Goal: Task Accomplishment & Management: Manage account settings

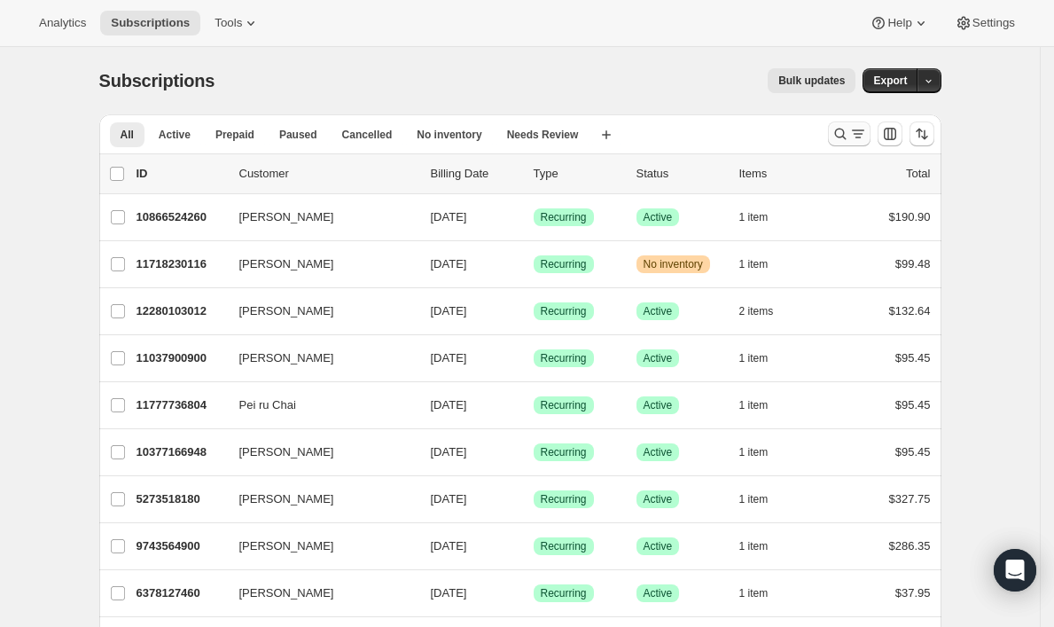
click at [849, 137] on icon "Search and filter results" at bounding box center [841, 134] width 18 height 18
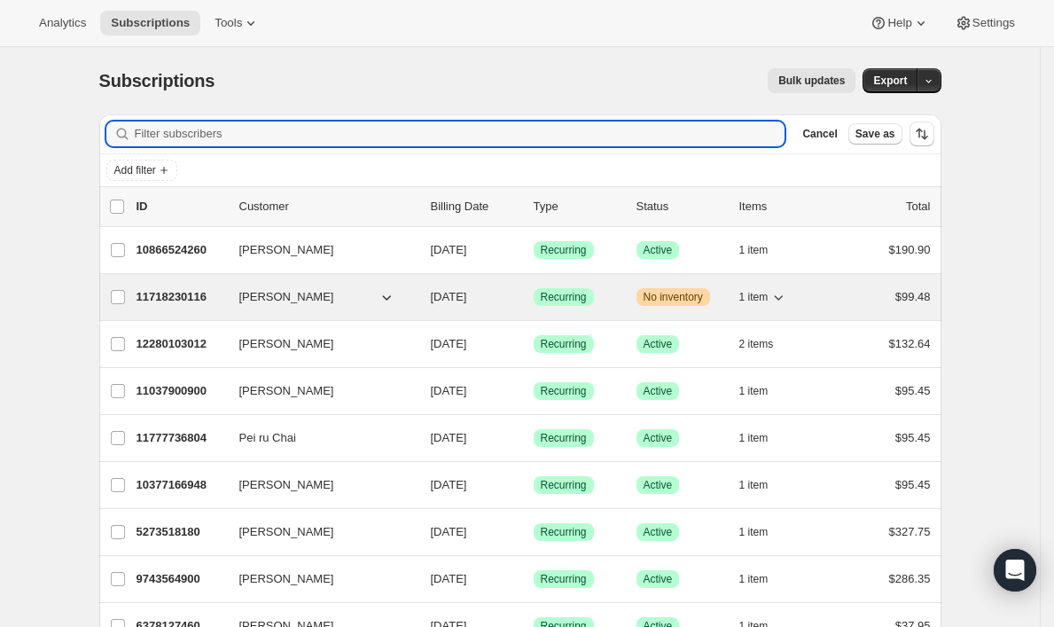
click at [187, 299] on p "11718230116" at bounding box center [181, 297] width 89 height 18
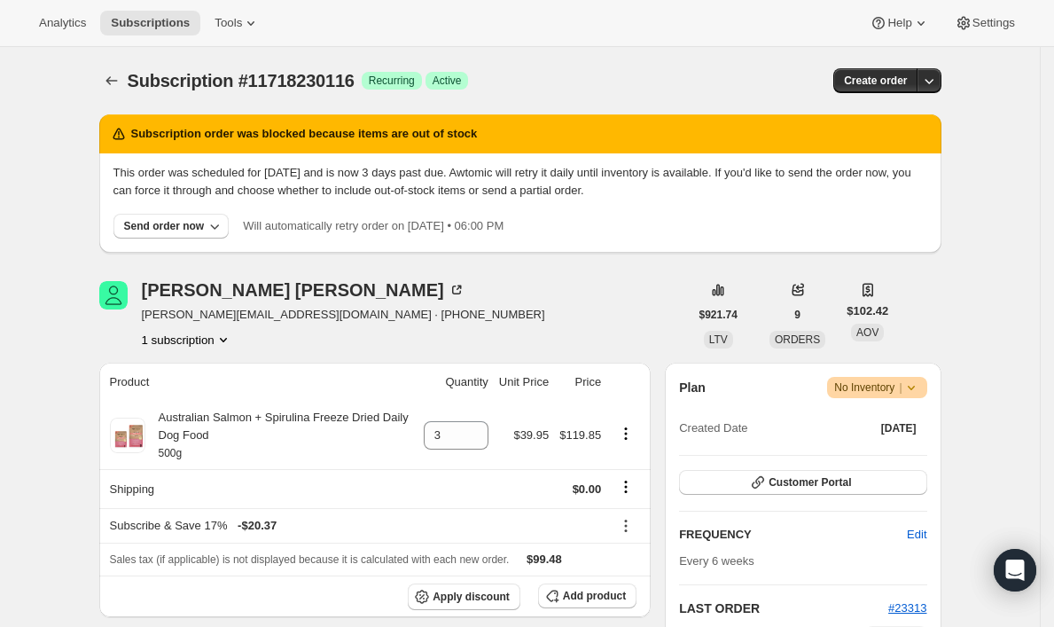
click at [916, 387] on icon at bounding box center [912, 388] width 18 height 18
click at [894, 417] on span "Pause subscription" at bounding box center [875, 422] width 98 height 13
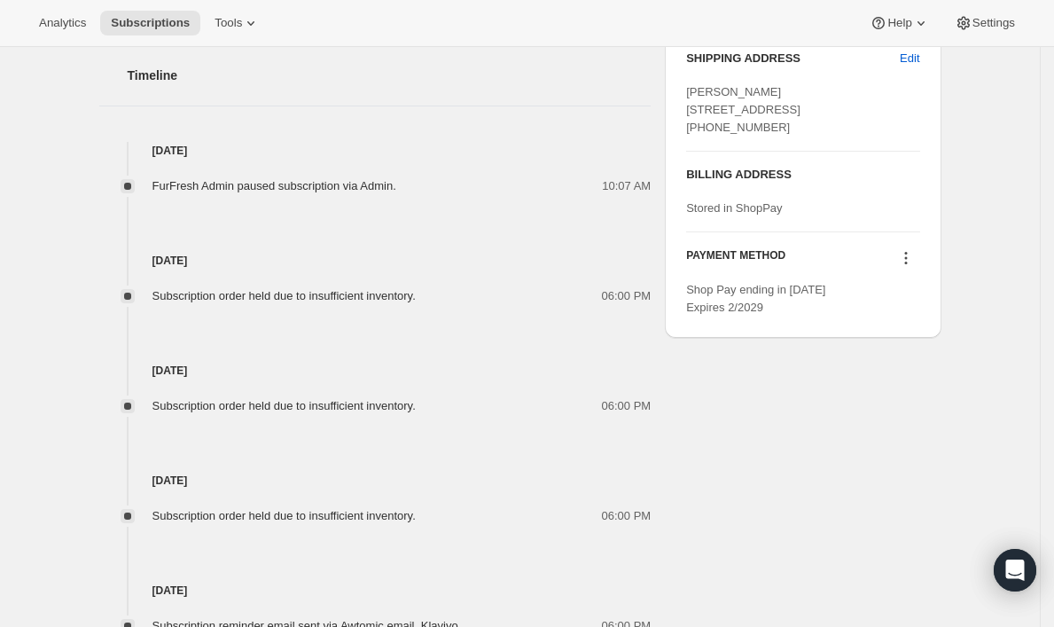
scroll to position [1044, 0]
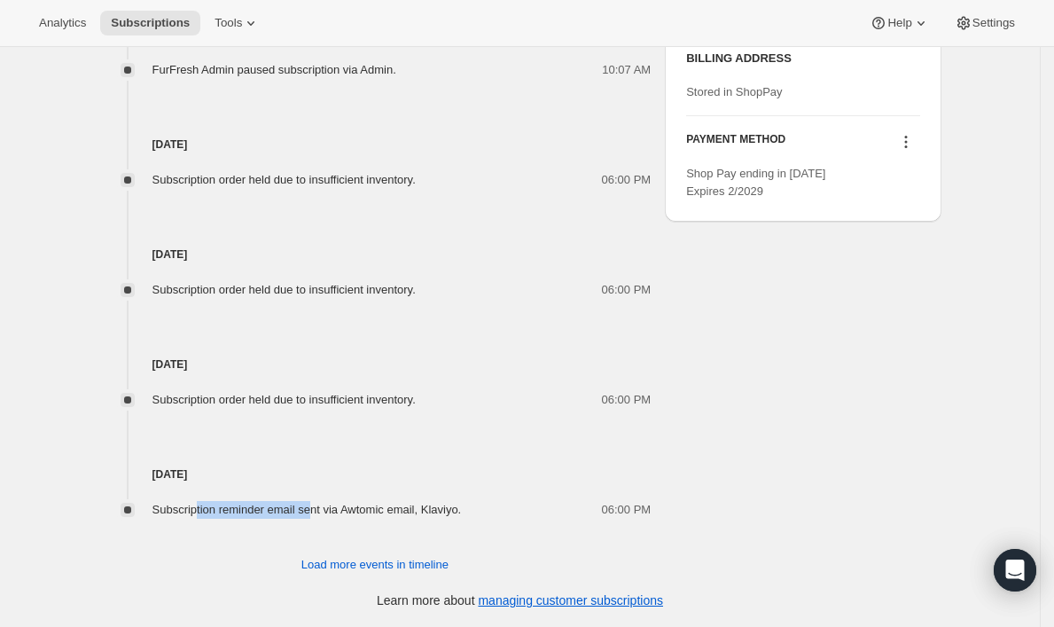
drag, startPoint x: 206, startPoint y: 510, endPoint x: 325, endPoint y: 513, distance: 118.9
click at [325, 513] on span "Subscription reminder email sent via Awtomic email, Klaviyo." at bounding box center [306, 509] width 309 height 13
click at [347, 567] on span "Load more events in timeline" at bounding box center [374, 565] width 147 height 18
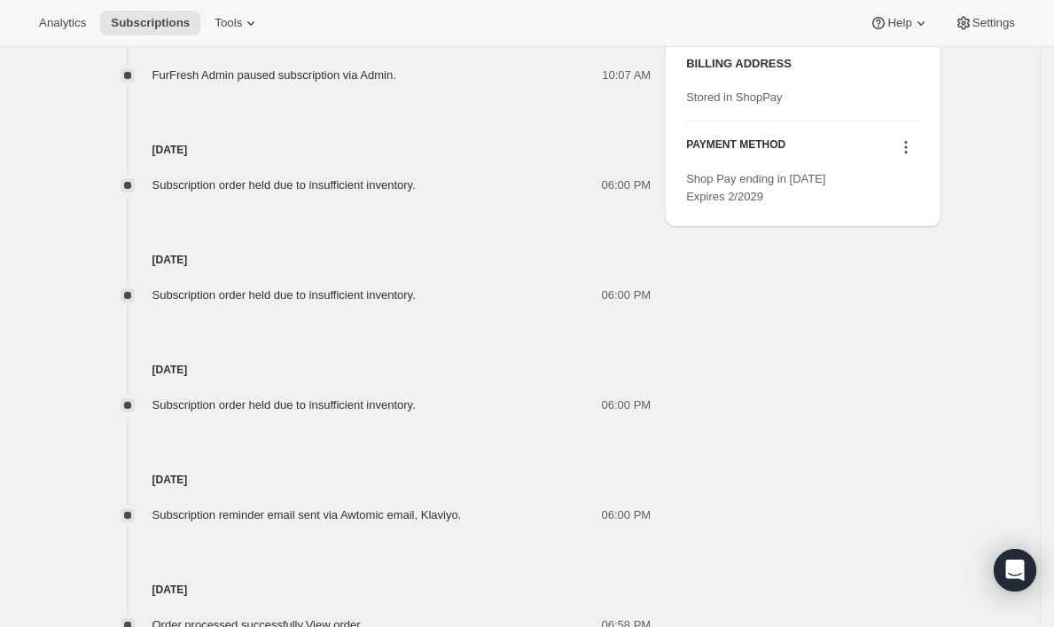
scroll to position [1318, 0]
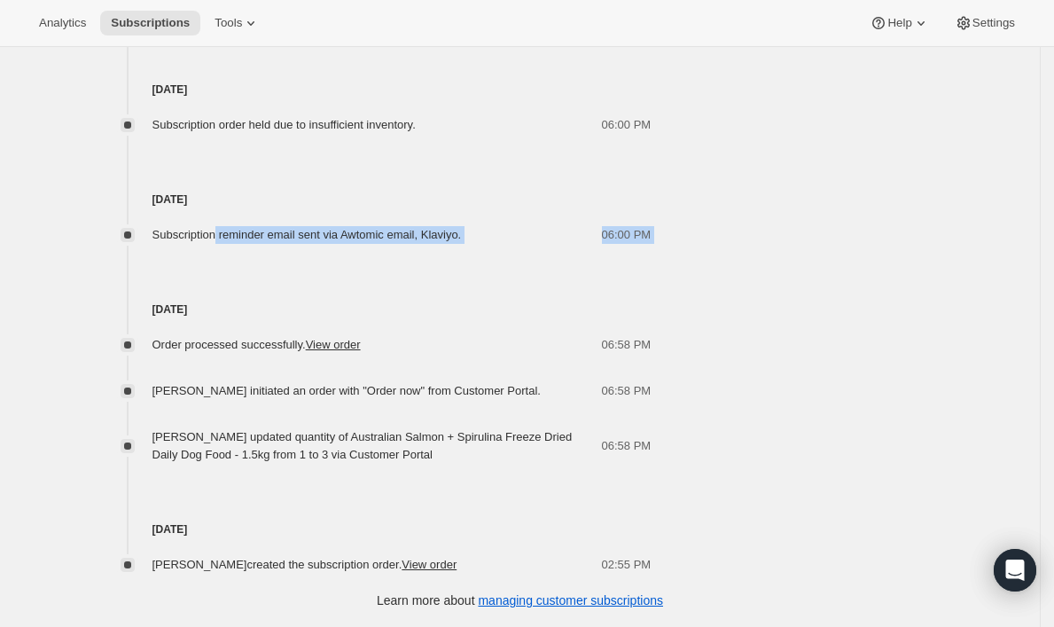
drag, startPoint x: 227, startPoint y: 237, endPoint x: 431, endPoint y: 245, distance: 204.1
click at [431, 245] on div "15 Aug 2025 FurFresh Admin paused subscription via Admin. 10:07 AM 14 Aug 2025 …" at bounding box center [375, 162] width 552 height 823
click at [419, 231] on span "Subscription reminder email sent via Awtomic email, Klaviyo." at bounding box center [306, 234] width 309 height 13
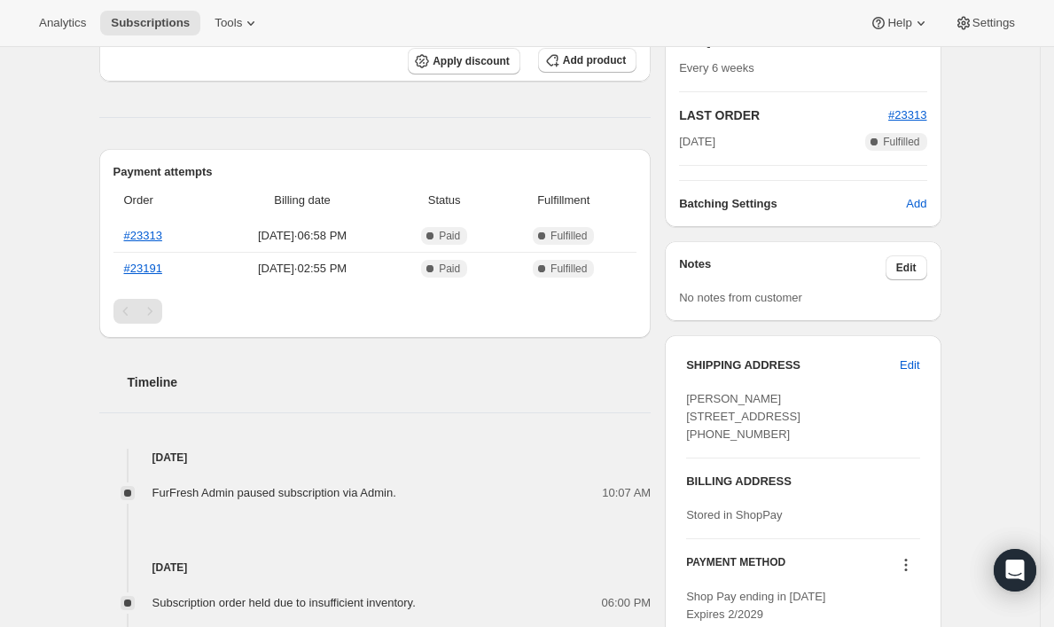
scroll to position [0, 0]
